Goal: Information Seeking & Learning: Understand process/instructions

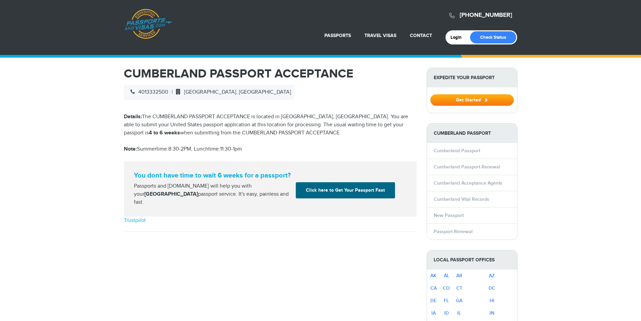
select select "**********"
drag, startPoint x: 188, startPoint y: 91, endPoint x: 316, endPoint y: 104, distance: 129.2
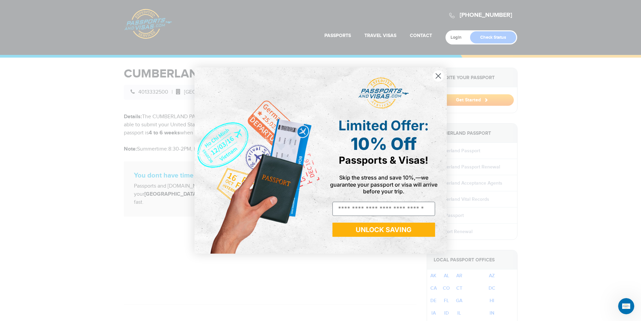
click at [439, 76] on circle "Close dialog" at bounding box center [437, 75] width 11 height 11
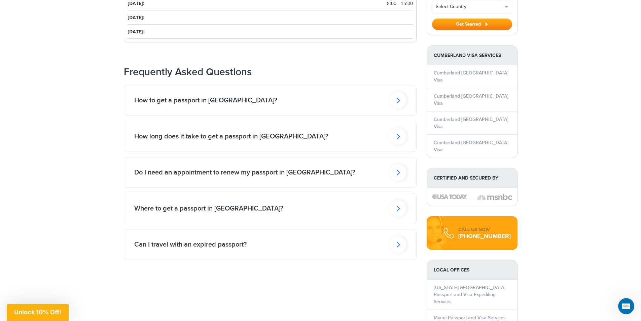
scroll to position [505, 0]
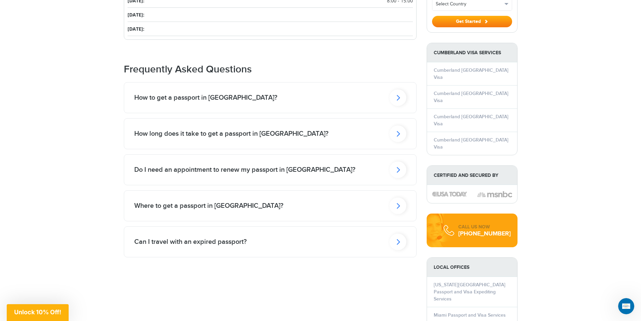
click at [199, 94] on h2 "How to get a passport in Cumberland?" at bounding box center [205, 98] width 143 height 8
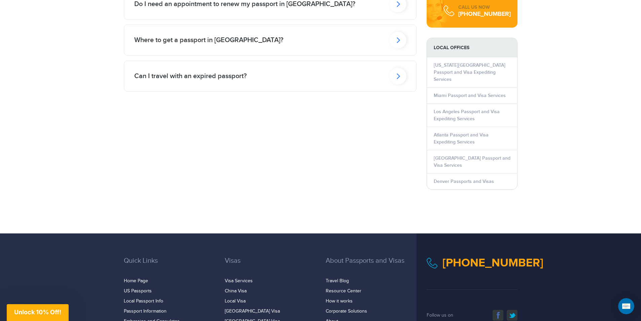
scroll to position [660, 0]
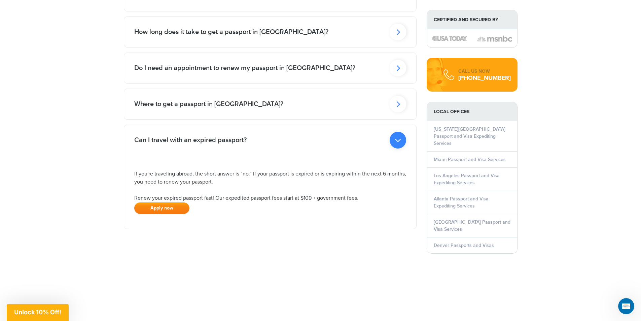
click at [154, 202] on link "Apply now" at bounding box center [161, 207] width 55 height 11
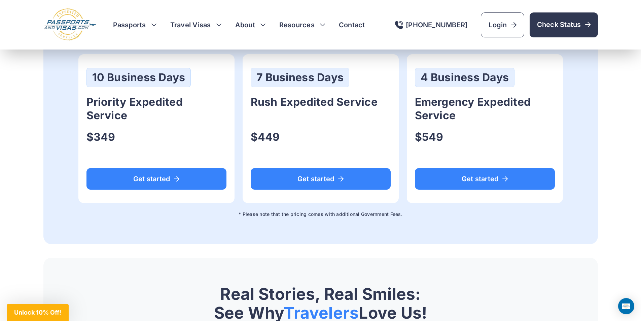
scroll to position [471, 0]
